Goal: Transaction & Acquisition: Subscribe to service/newsletter

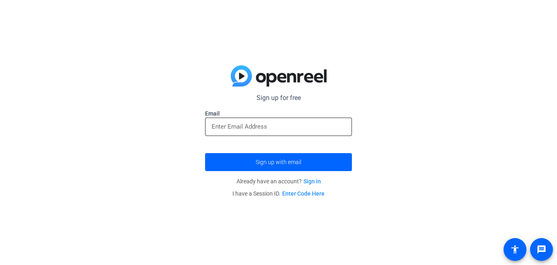
click at [308, 132] on div at bounding box center [279, 127] width 134 height 18
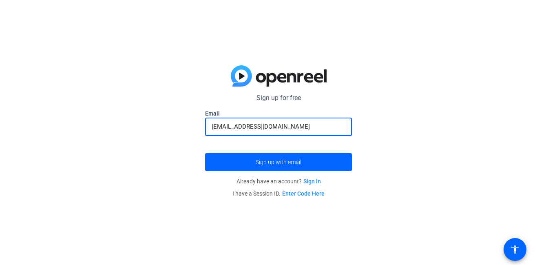
type input "[EMAIL_ADDRESS][DOMAIN_NAME]"
click at [205, 153] on button "Sign up with email" at bounding box center [278, 162] width 147 height 18
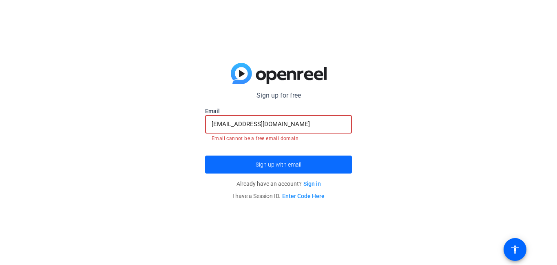
click at [271, 160] on span "submit" at bounding box center [278, 165] width 147 height 20
click at [265, 126] on input "[EMAIL_ADDRESS][DOMAIN_NAME]" at bounding box center [279, 124] width 134 height 10
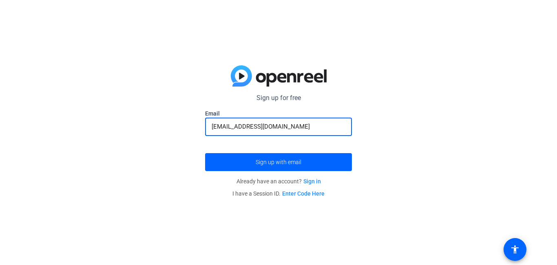
click at [205, 153] on button "Sign up with email" at bounding box center [278, 162] width 147 height 18
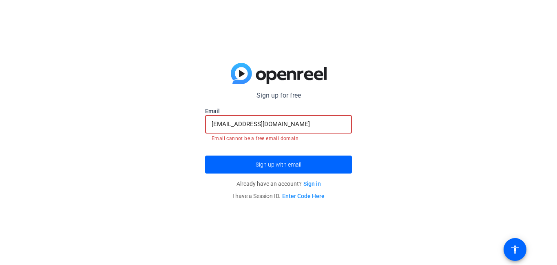
click at [251, 125] on input "[EMAIL_ADDRESS][DOMAIN_NAME]" at bounding box center [279, 124] width 134 height 10
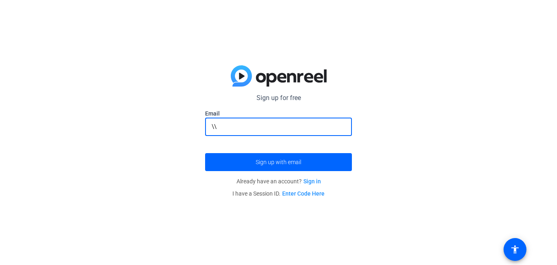
type input "\"
